Goal: Task Accomplishment & Management: Use online tool/utility

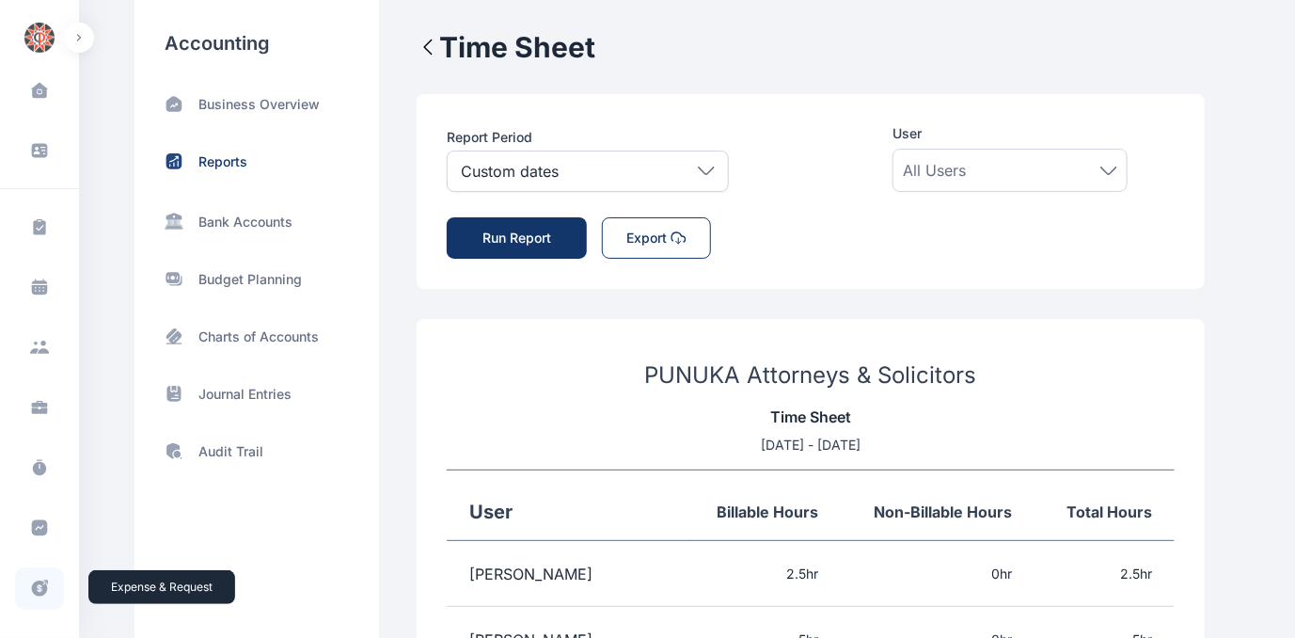
click at [34, 587] on icon at bounding box center [40, 588] width 16 height 16
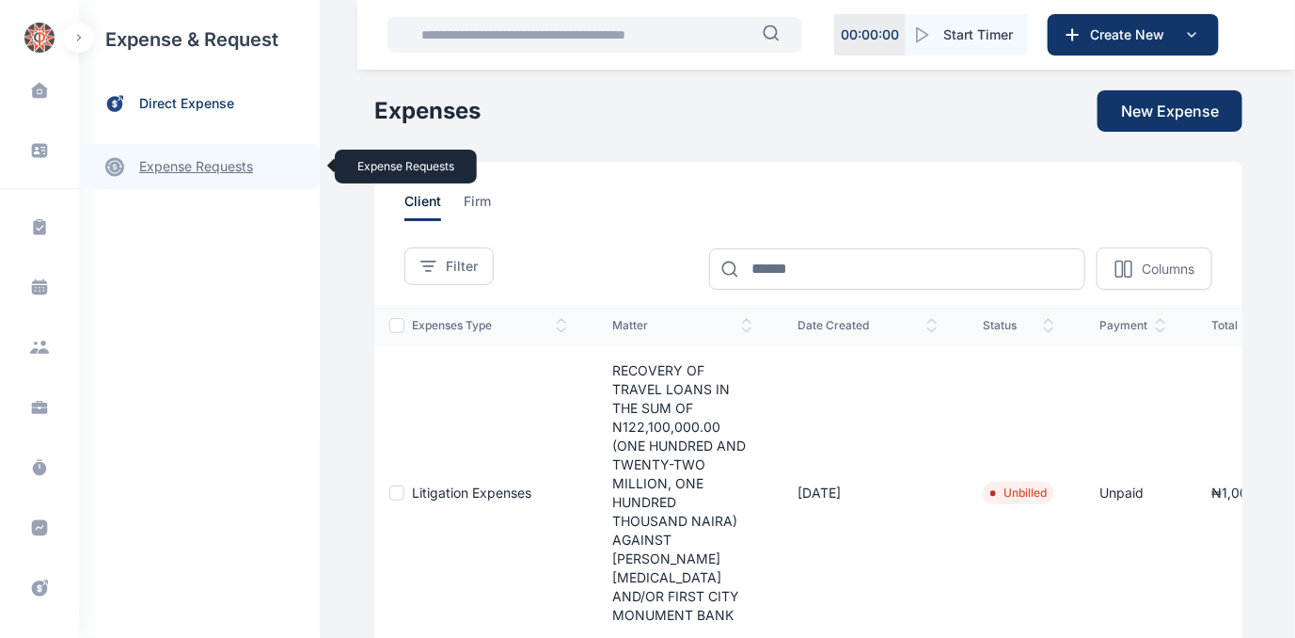
click at [170, 162] on link "expense requests expense requests" at bounding box center [199, 166] width 241 height 45
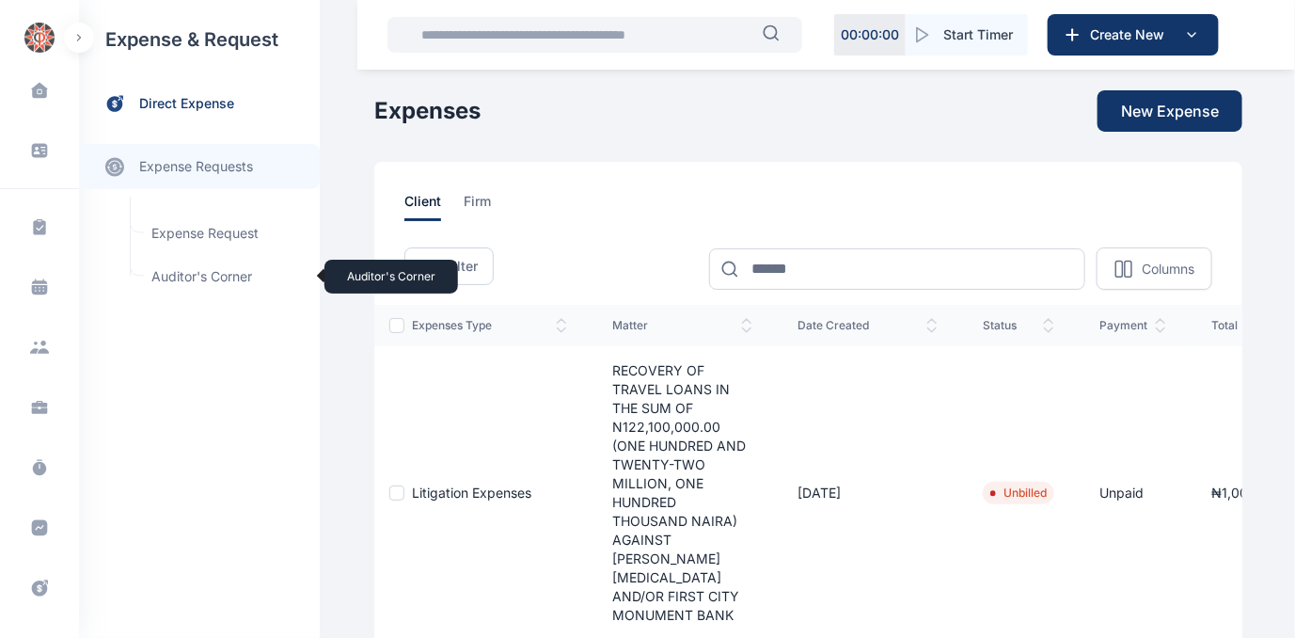
click at [162, 277] on span "Auditor's Corner Auditor's Corner" at bounding box center [225, 277] width 170 height 36
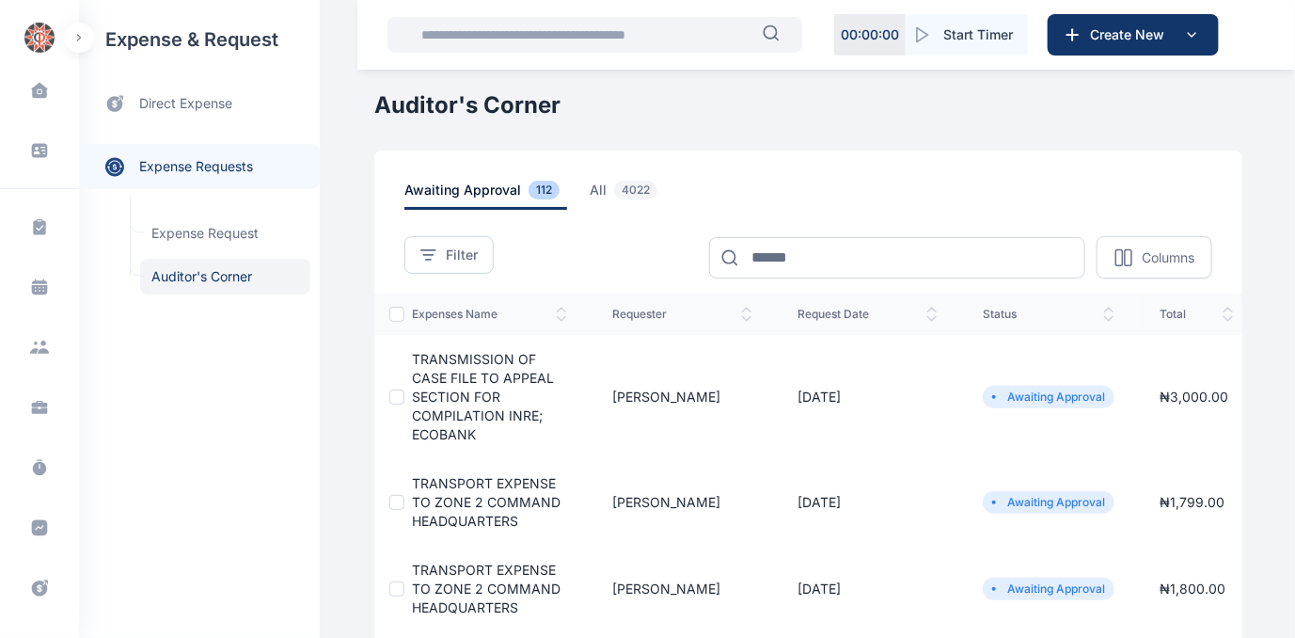
click at [461, 388] on span "TRANSMISSION OF CASE FILE TO APPEAL SECTION FOR COMPILATION INRE; ECOBANK" at bounding box center [483, 396] width 142 height 91
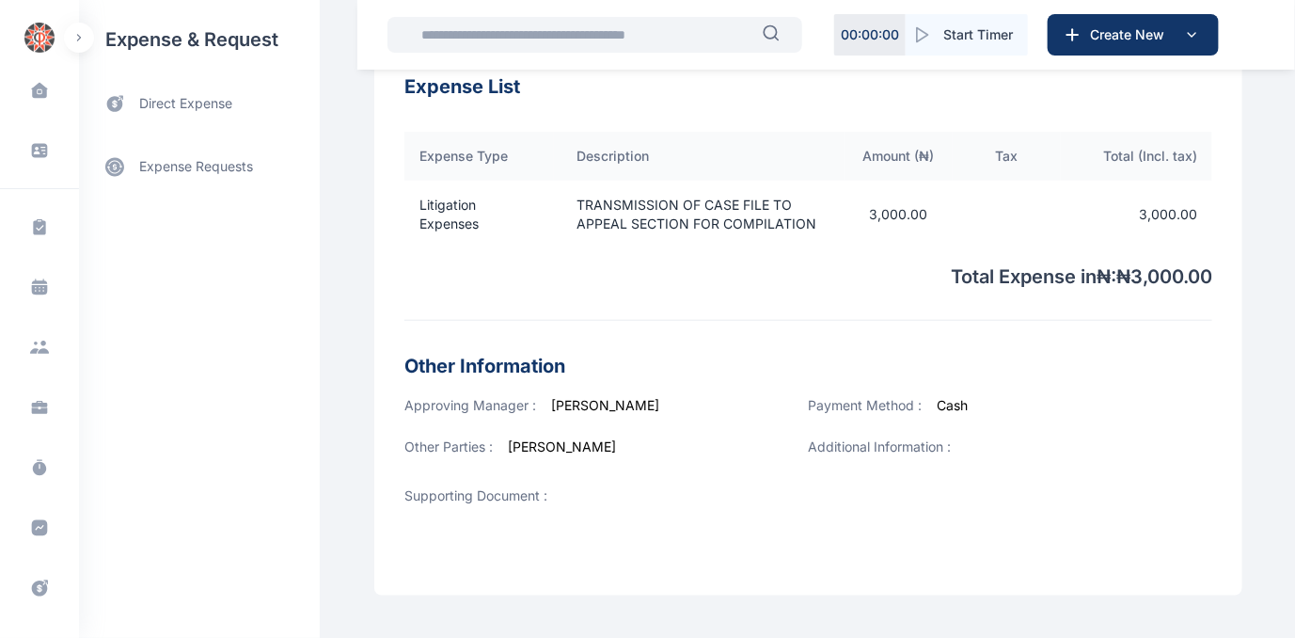
scroll to position [688, 0]
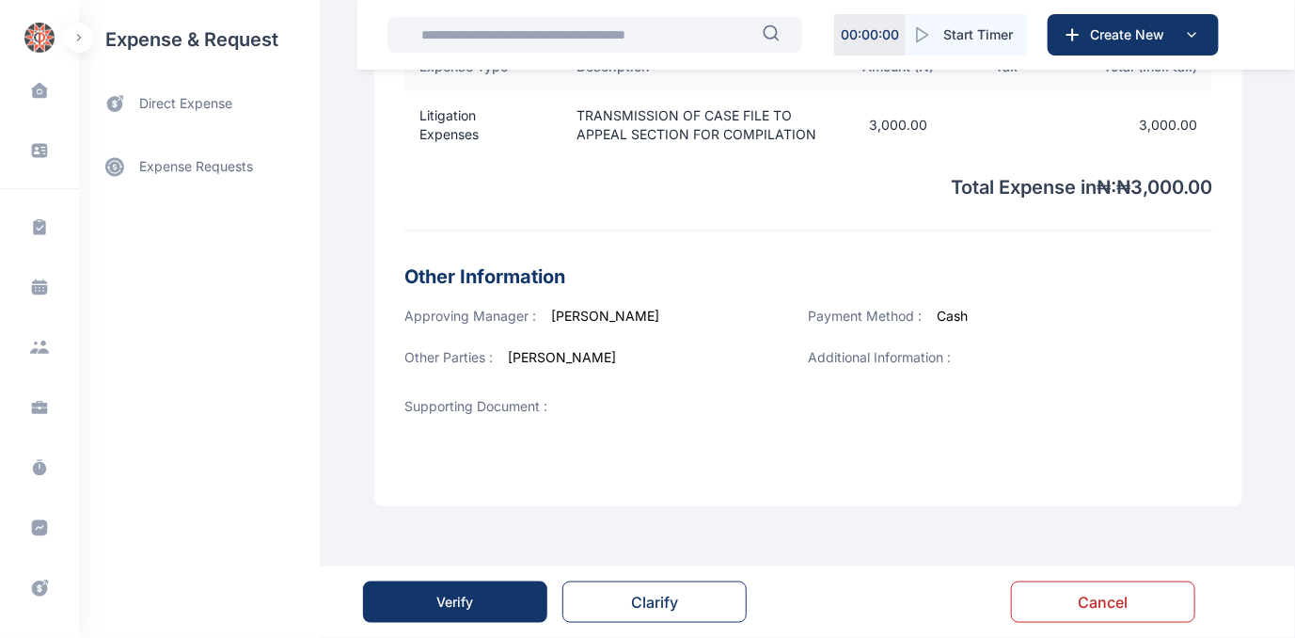
click at [450, 598] on div "Verify" at bounding box center [455, 602] width 37 height 19
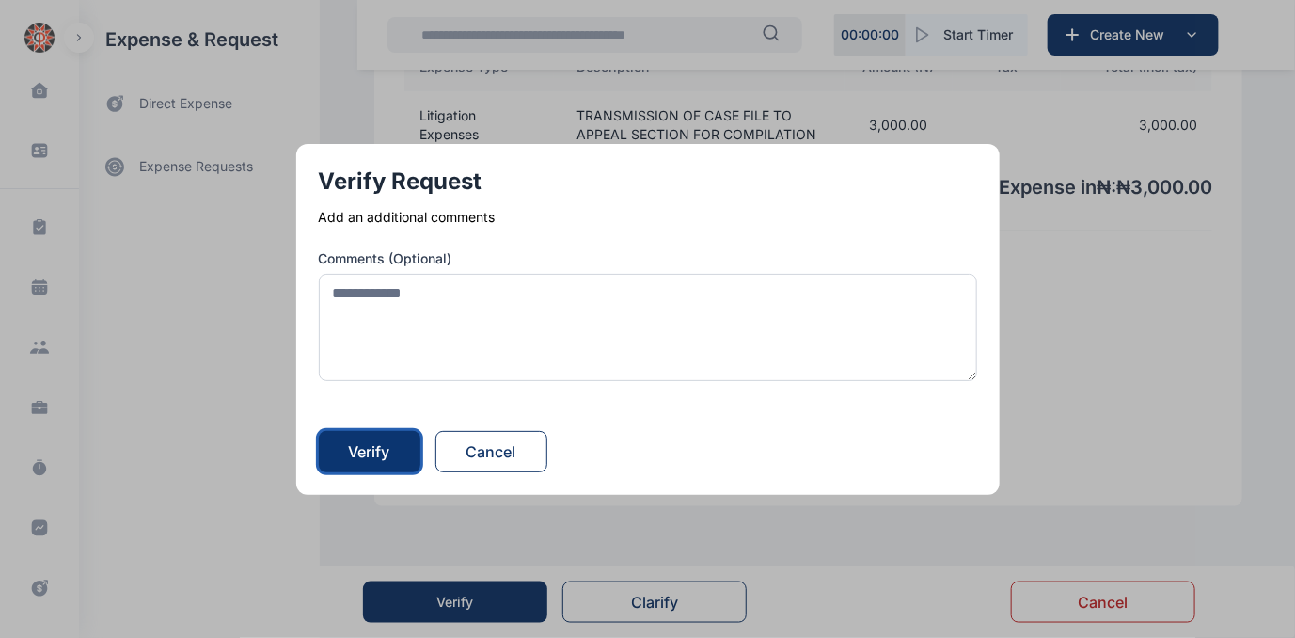
click at [365, 455] on div "Verify" at bounding box center [369, 451] width 41 height 23
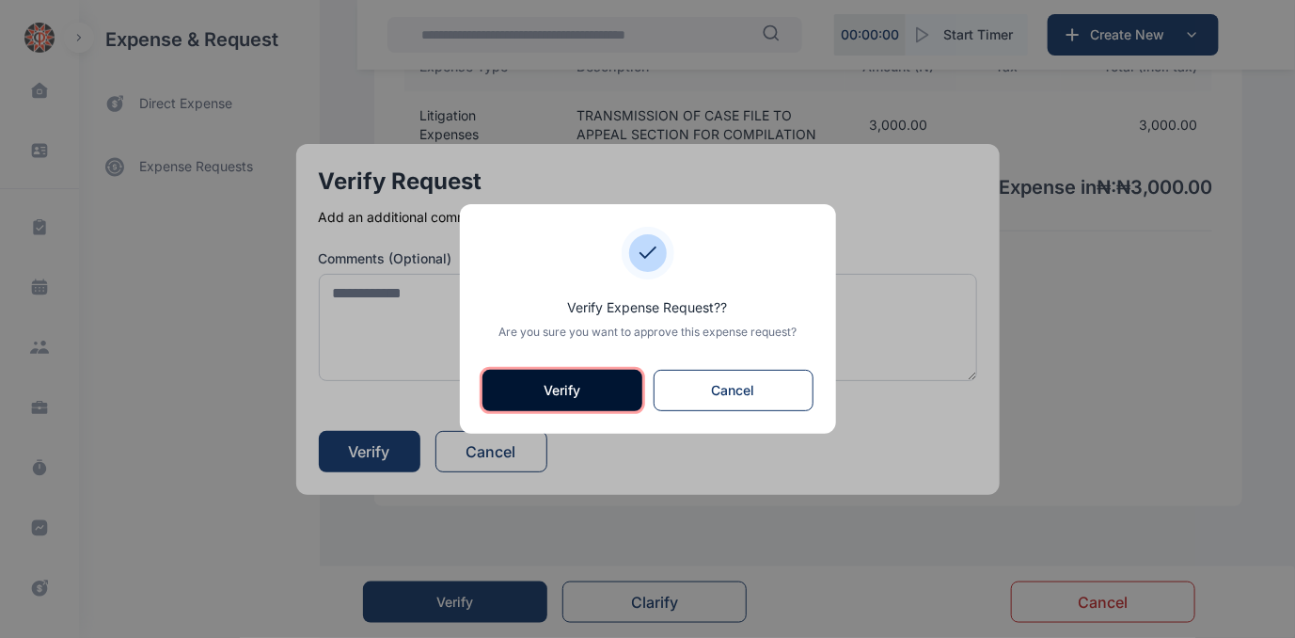
click at [607, 395] on button "Verify" at bounding box center [562, 390] width 160 height 41
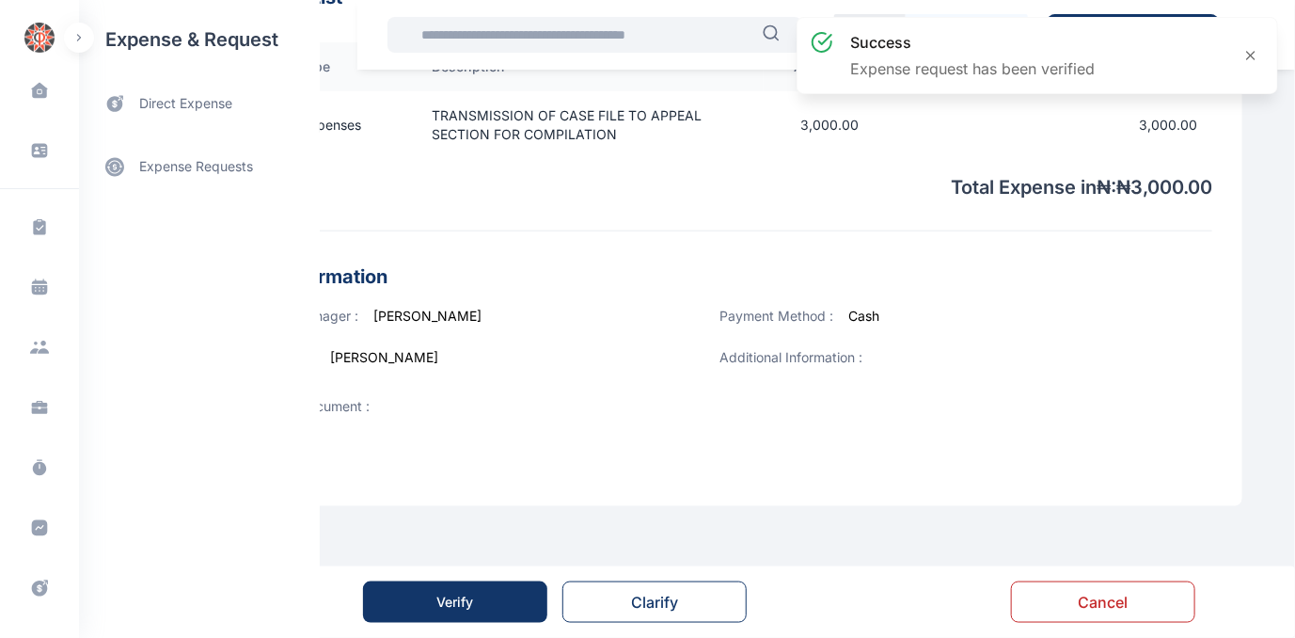
scroll to position [0, 0]
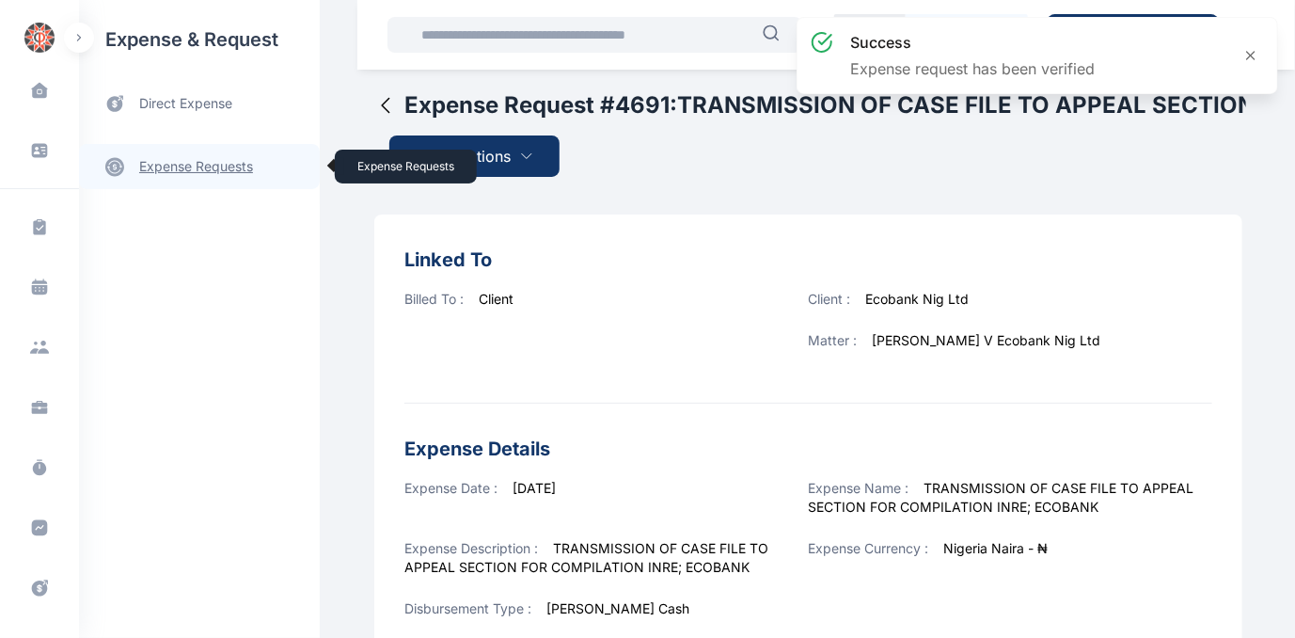
click at [184, 166] on link "expense requests expense requests" at bounding box center [199, 166] width 241 height 45
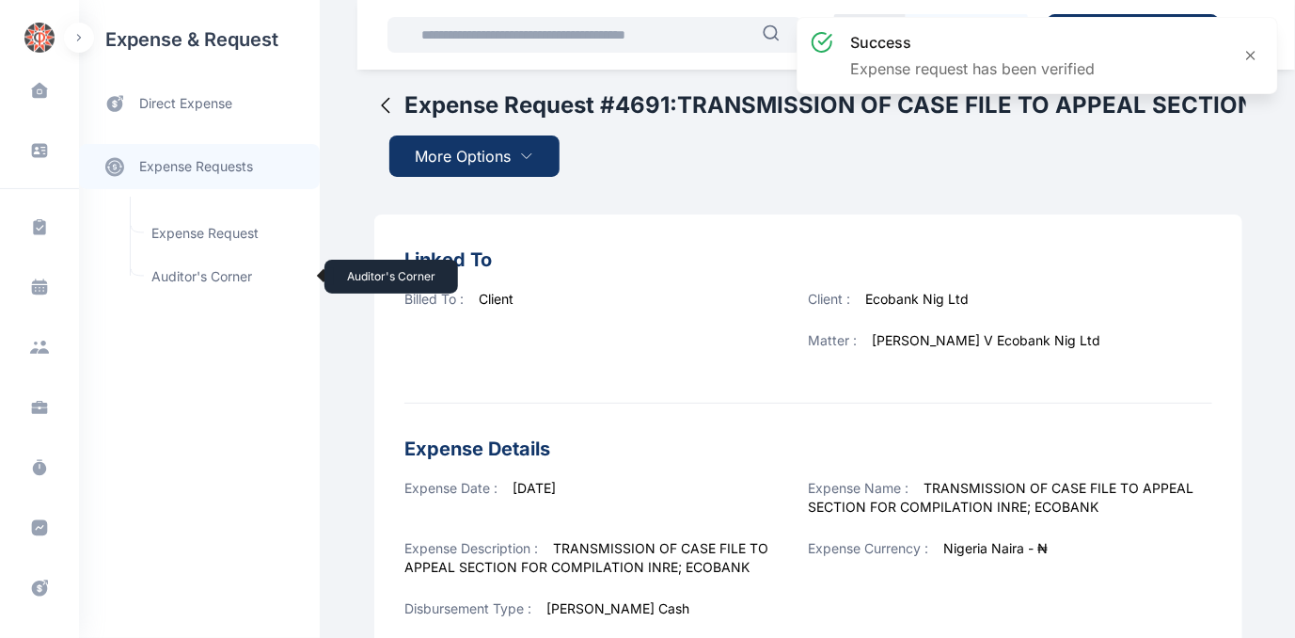
click at [181, 273] on span "Auditor's Corner Auditor's Corner" at bounding box center [225, 277] width 170 height 36
